Goal: Navigation & Orientation: Find specific page/section

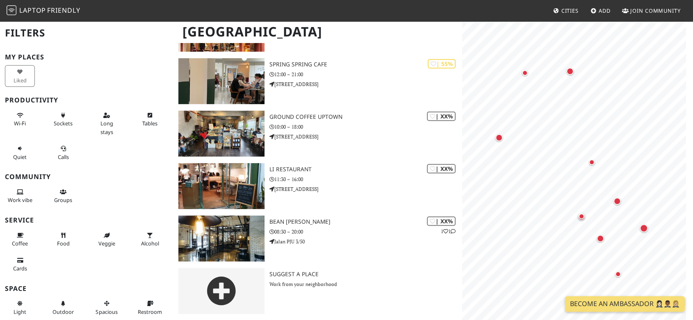
click at [575, 10] on span "Cities" at bounding box center [569, 10] width 17 height 7
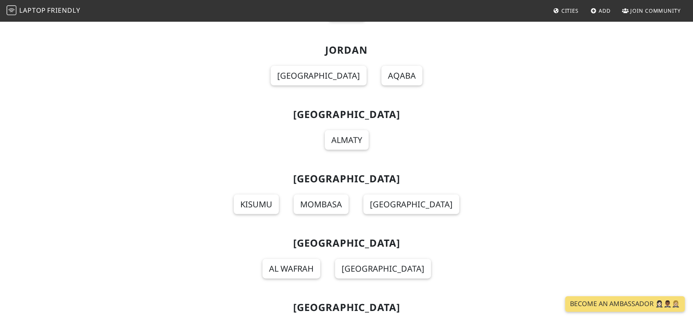
scroll to position [4875, 0]
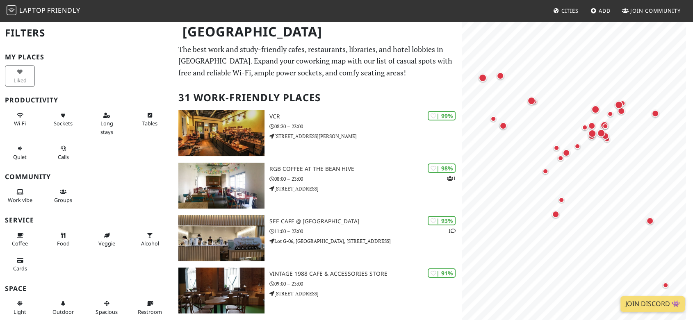
click at [564, 12] on span "Cities" at bounding box center [569, 10] width 17 height 7
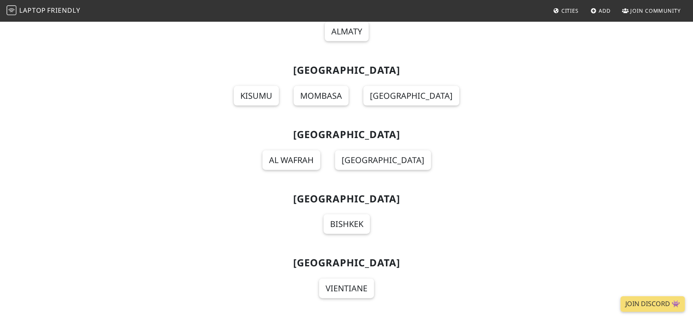
scroll to position [4830, 0]
